Goal: Answer question/provide support: Share knowledge or assist other users

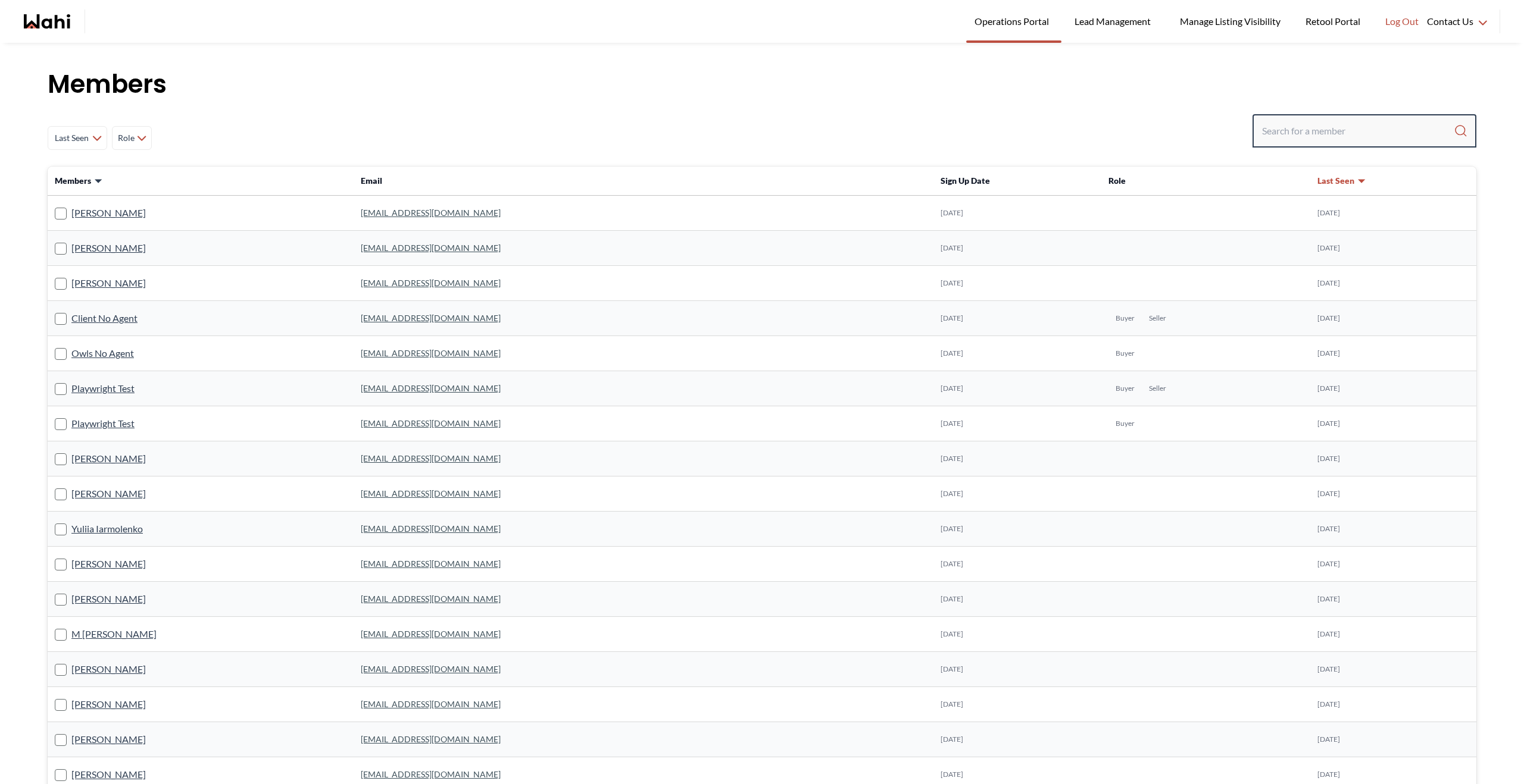
click at [1306, 129] on input "Search input" at bounding box center [1357, 131] width 192 height 22
paste input "[EMAIL_ADDRESS][DOMAIN_NAME]"
type input "[EMAIL_ADDRESS][DOMAIN_NAME]"
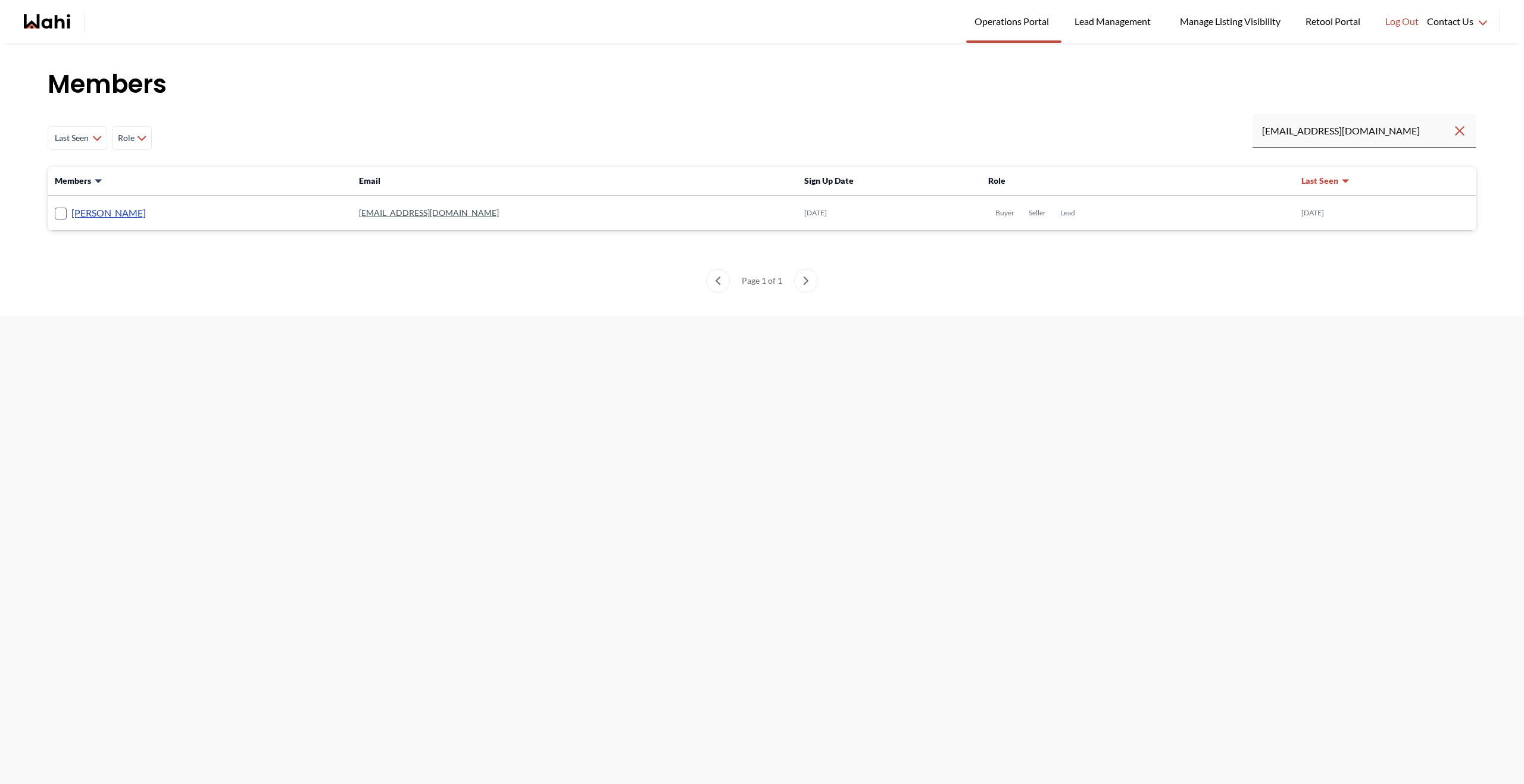
click at [120, 215] on link "[PERSON_NAME]" at bounding box center [109, 213] width 75 height 16
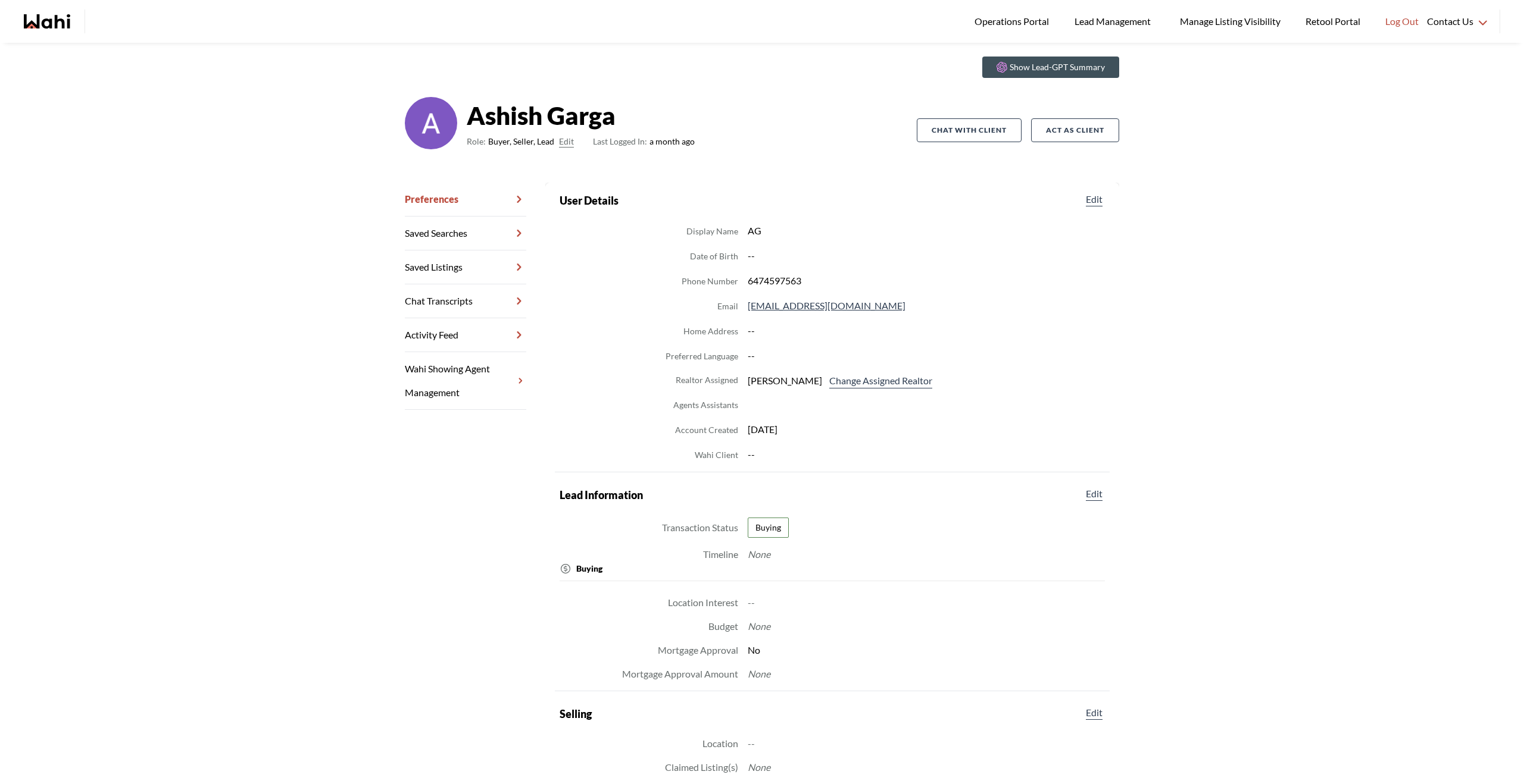
scroll to position [86, 0]
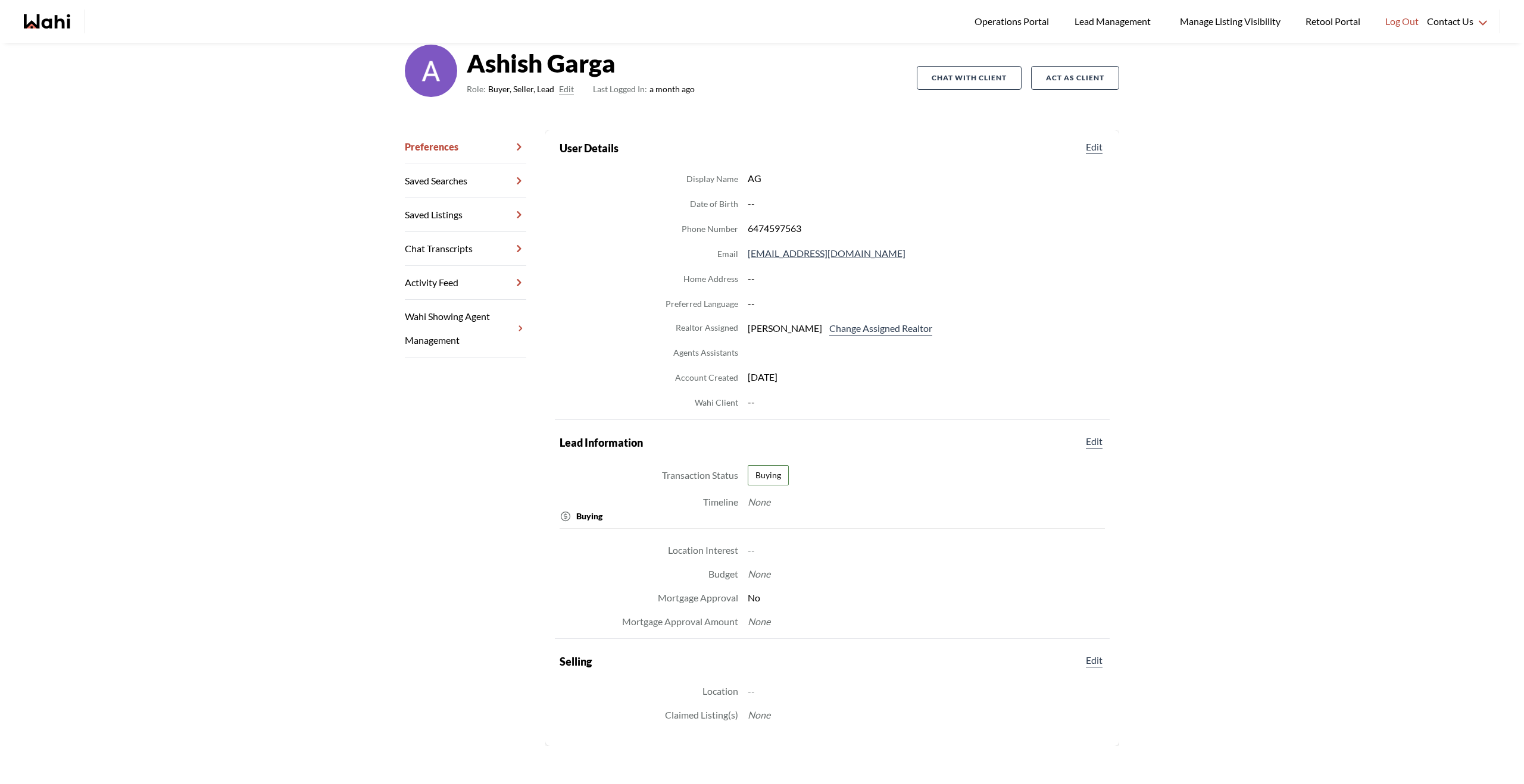
click at [458, 240] on link "Chat Transcripts" at bounding box center [465, 249] width 121 height 34
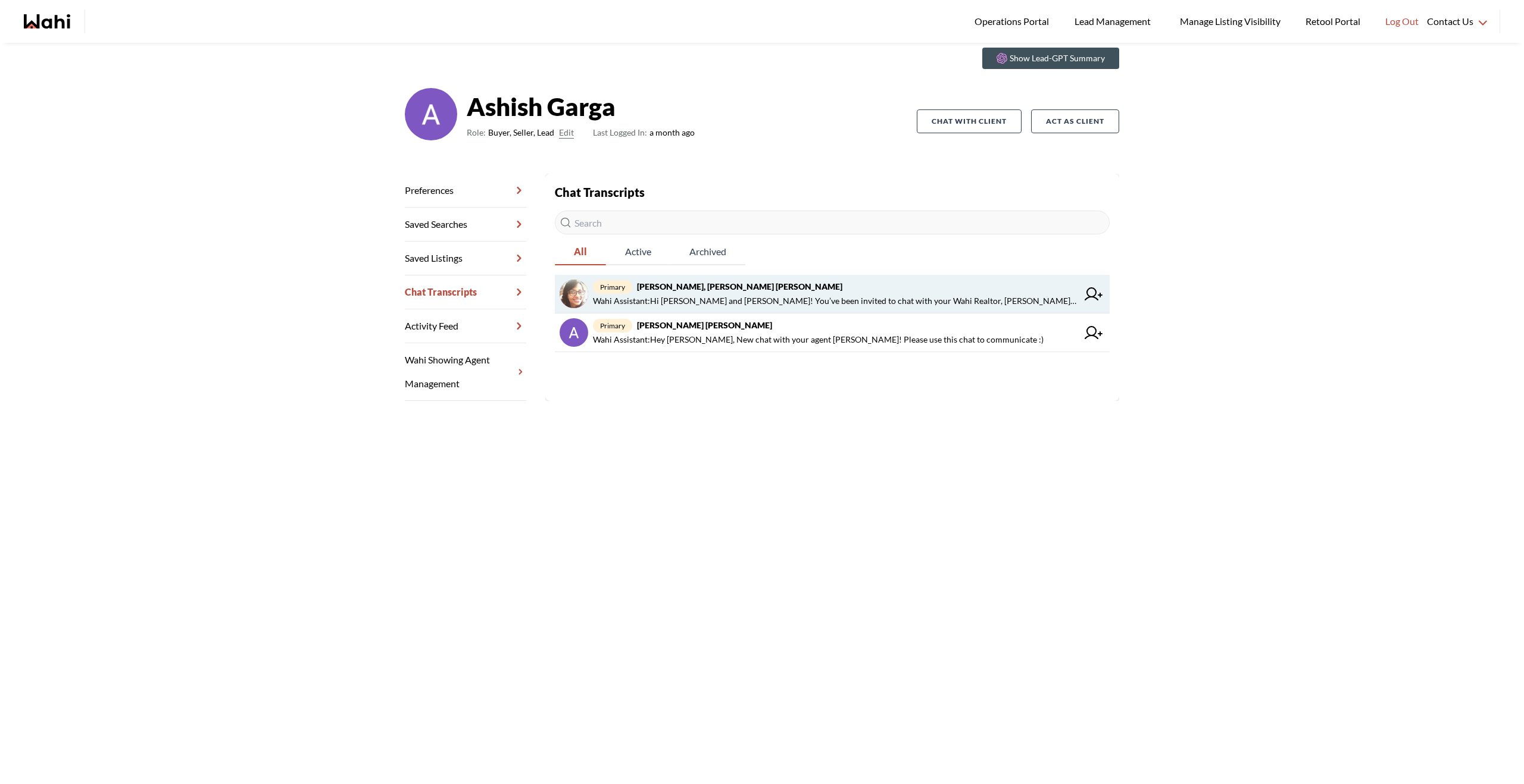
click at [765, 298] on span "Wahi Assistant : Hi [PERSON_NAME] and [PERSON_NAME]! You’ve been invited to cha…" at bounding box center [835, 301] width 484 height 14
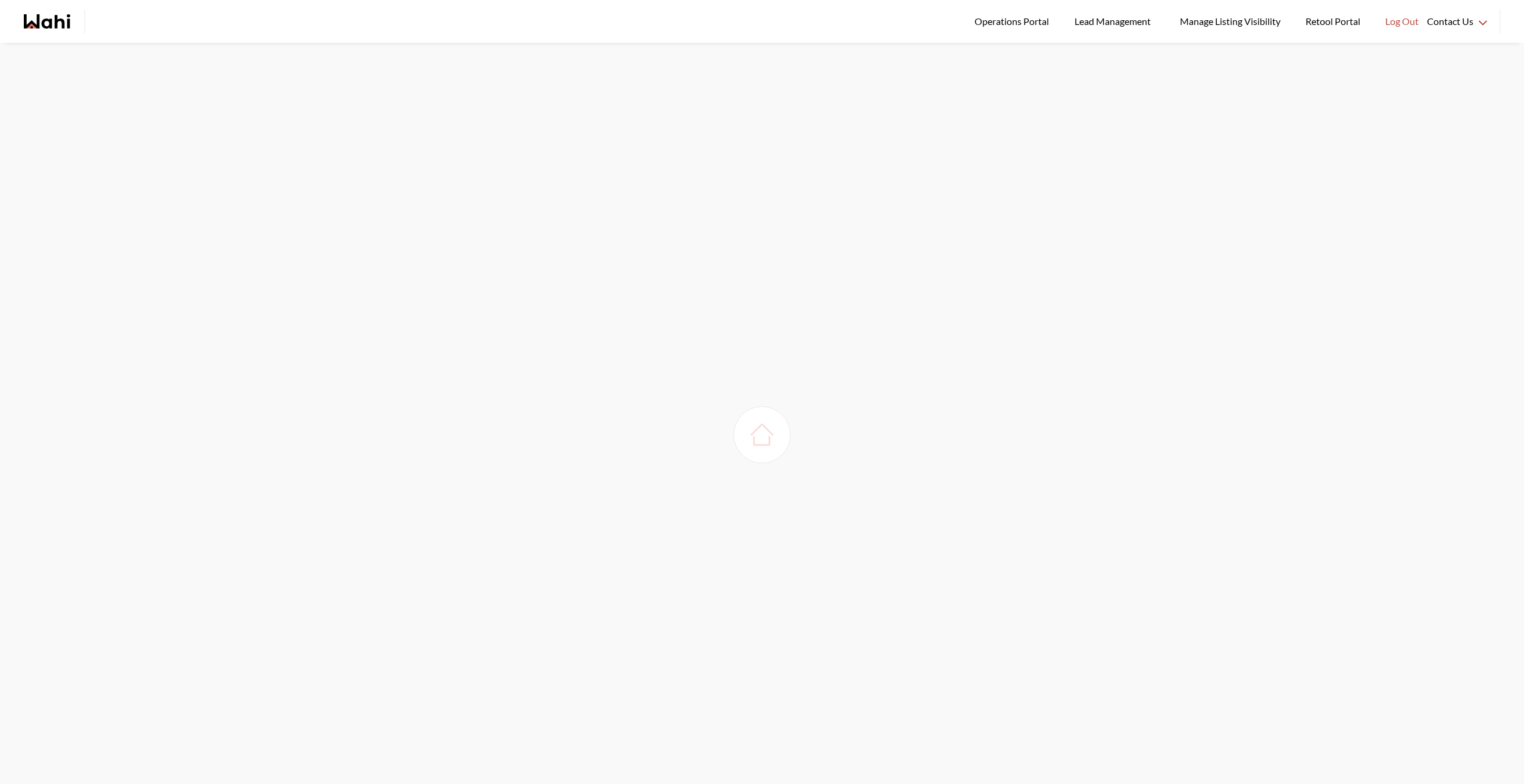
scroll to position [43, 0]
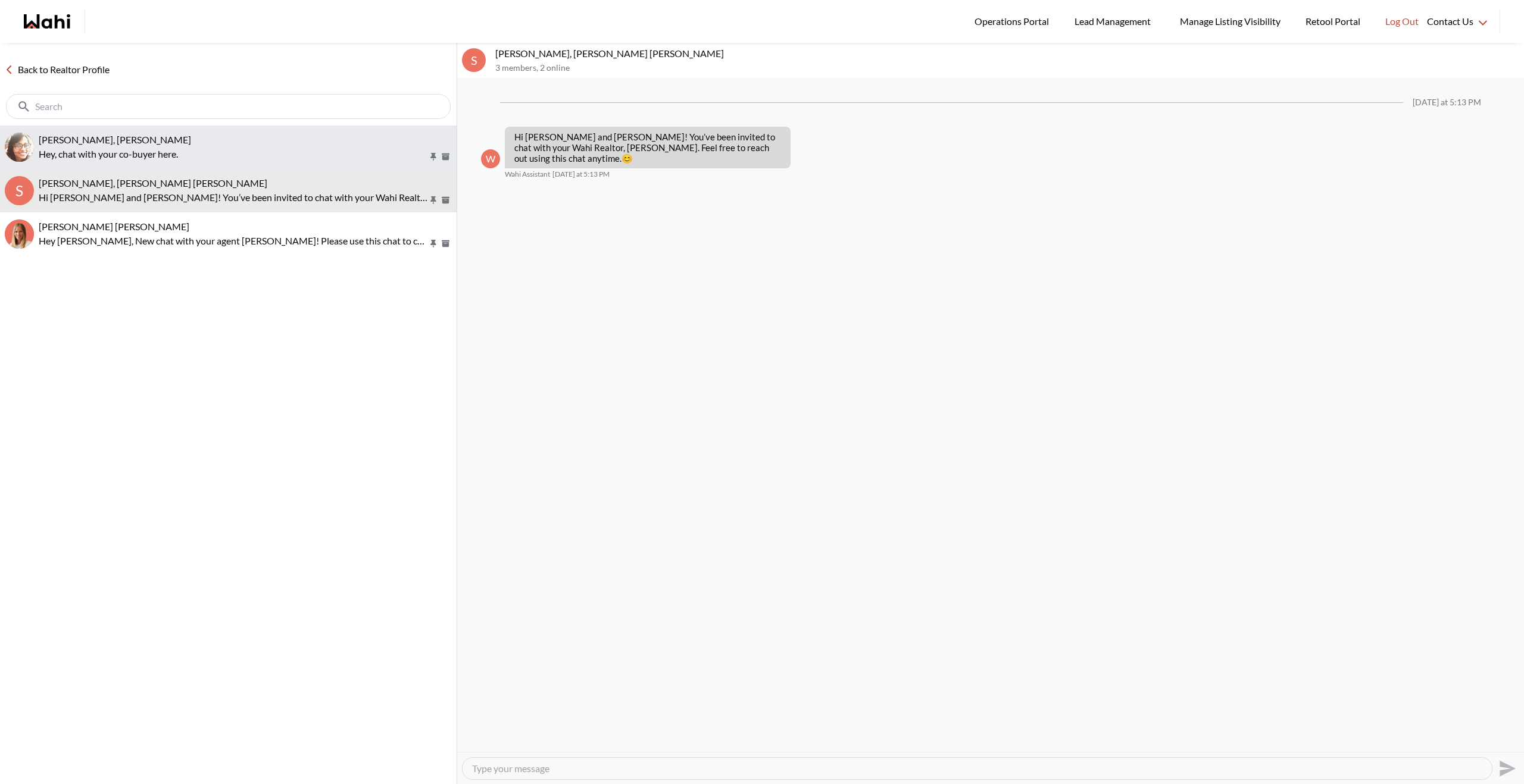
click at [253, 150] on p "Hey, chat with your co-buyer here." at bounding box center [234, 153] width 390 height 14
click at [237, 193] on p "Hi [PERSON_NAME] and [PERSON_NAME]! You’ve been invited to chat with your Wahi …" at bounding box center [234, 197] width 390 height 14
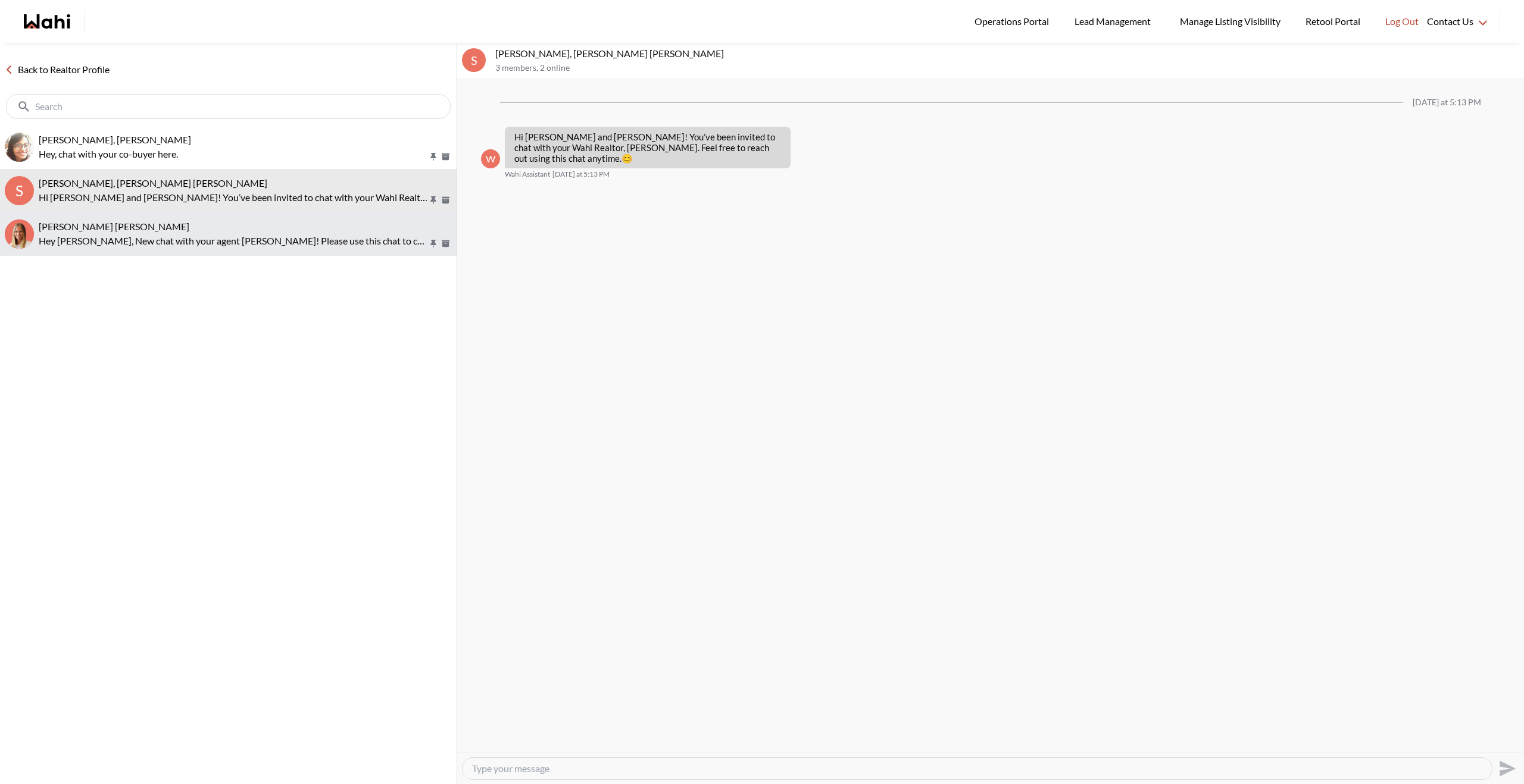
click at [349, 252] on button "Ashish Garga, Michelle Hey Ashish, New chat with your agent Michelle! Please us…" at bounding box center [228, 234] width 457 height 43
click at [320, 205] on button "S Sakshi Malik, Ashish Garga, Michelle Hi Sakshi and Ashish! You’ve been invite…" at bounding box center [228, 191] width 457 height 43
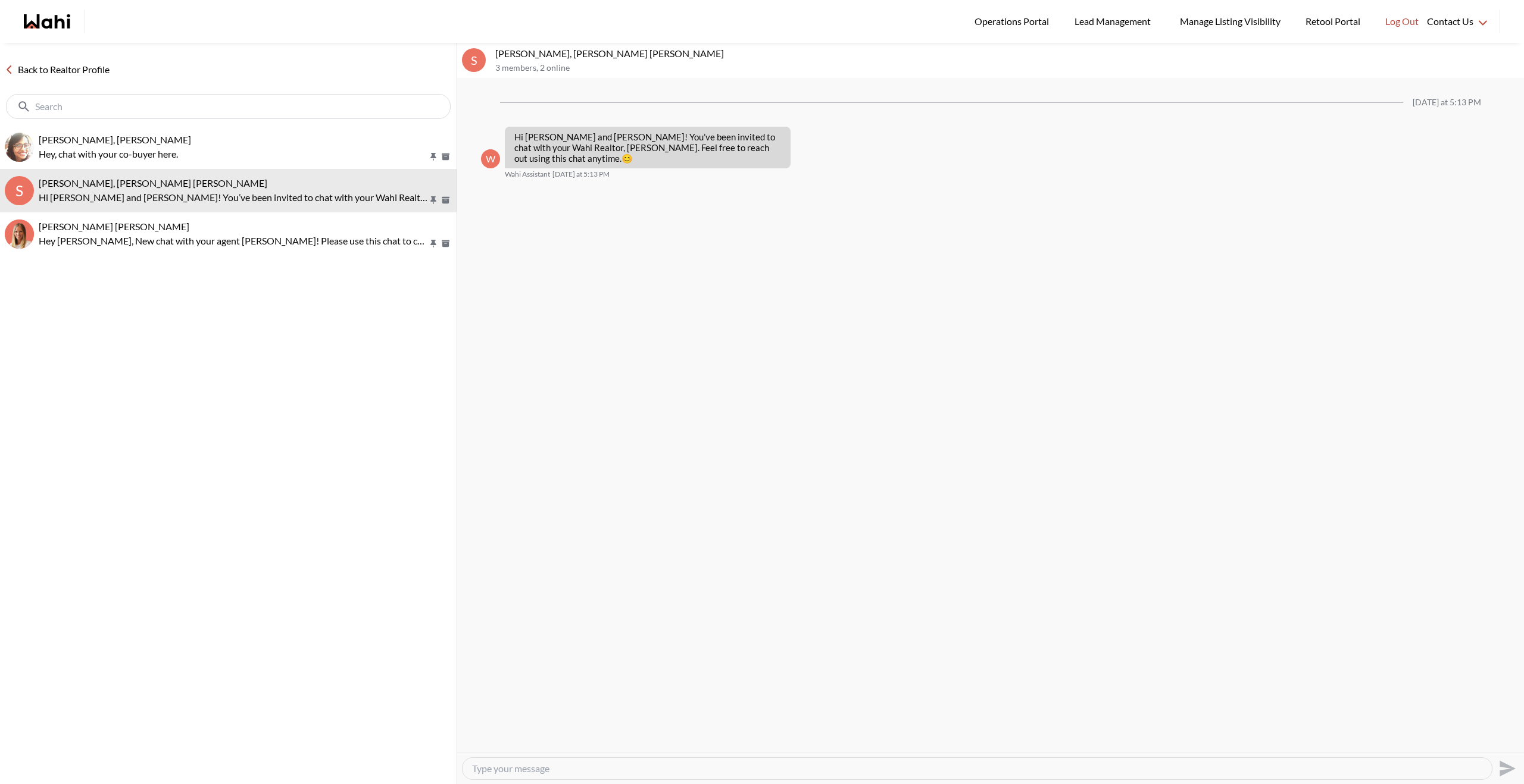
click at [41, 64] on link "Back to Realtor Profile" at bounding box center [57, 70] width 114 height 16
